Goal: Task Accomplishment & Management: Manage account settings

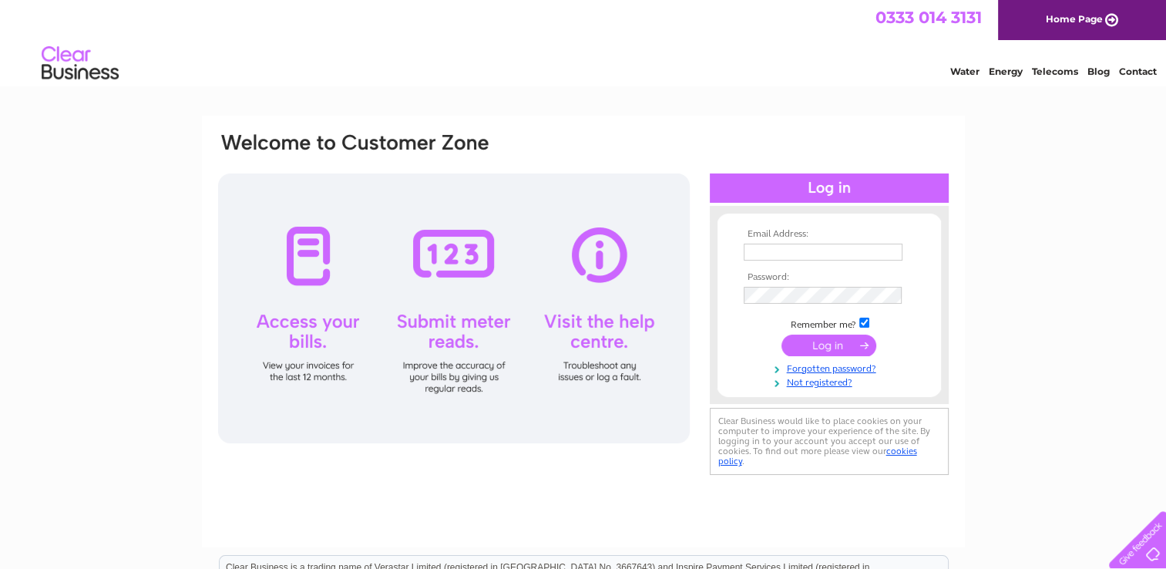
type input "[EMAIL_ADDRESS][DOMAIN_NAME]"
click at [823, 350] on input "submit" at bounding box center [828, 345] width 95 height 22
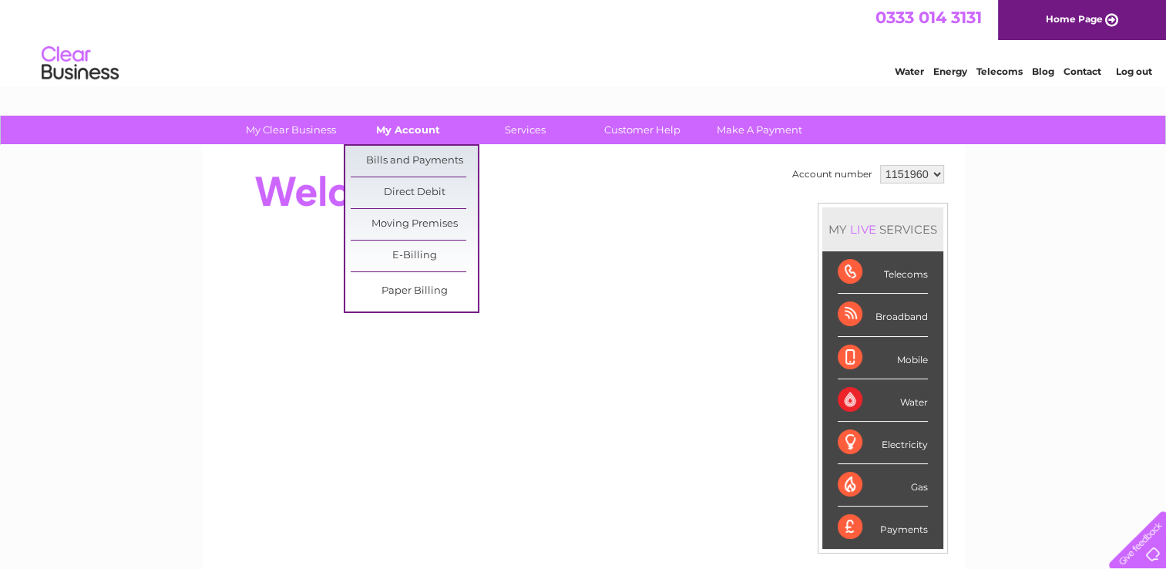
click at [418, 129] on link "My Account" at bounding box center [407, 130] width 127 height 29
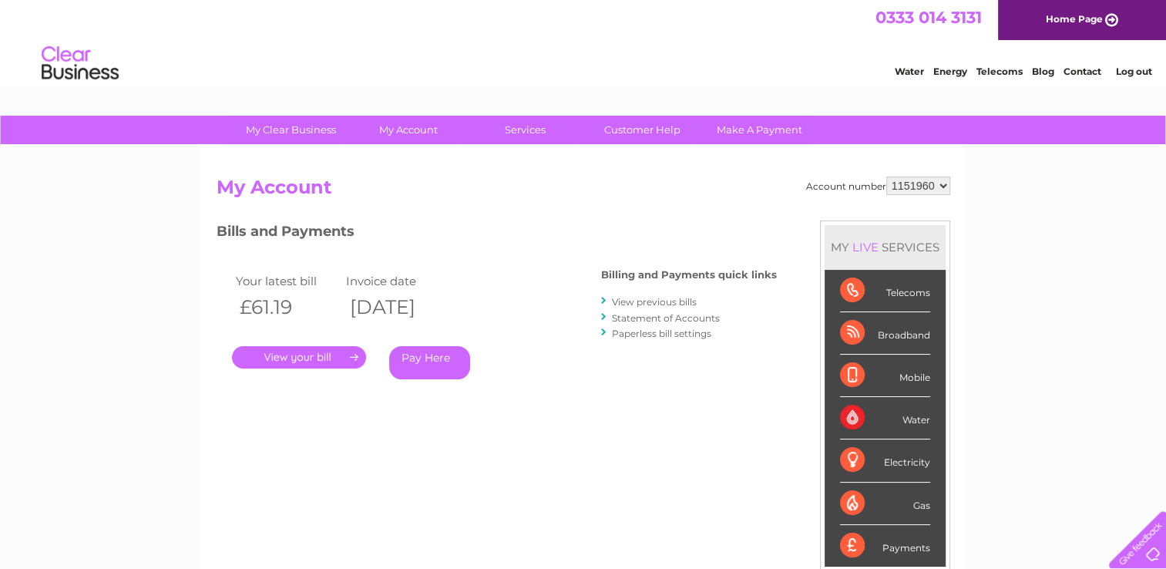
click at [324, 354] on link "." at bounding box center [299, 357] width 134 height 22
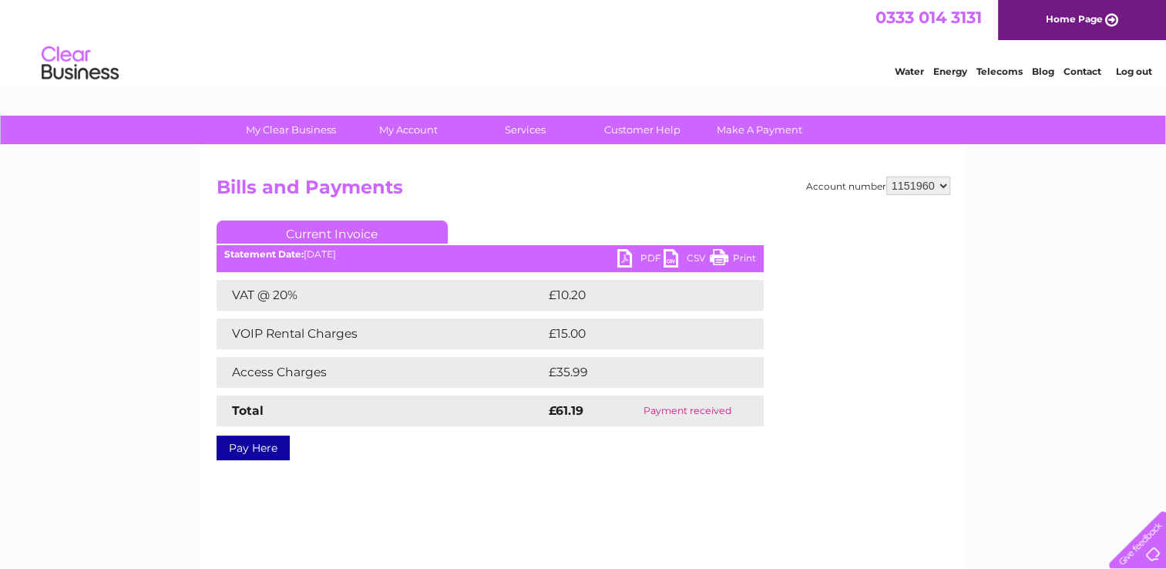
click at [628, 258] on link "PDF" at bounding box center [640, 260] width 46 height 22
